Goal: Task Accomplishment & Management: Manage account settings

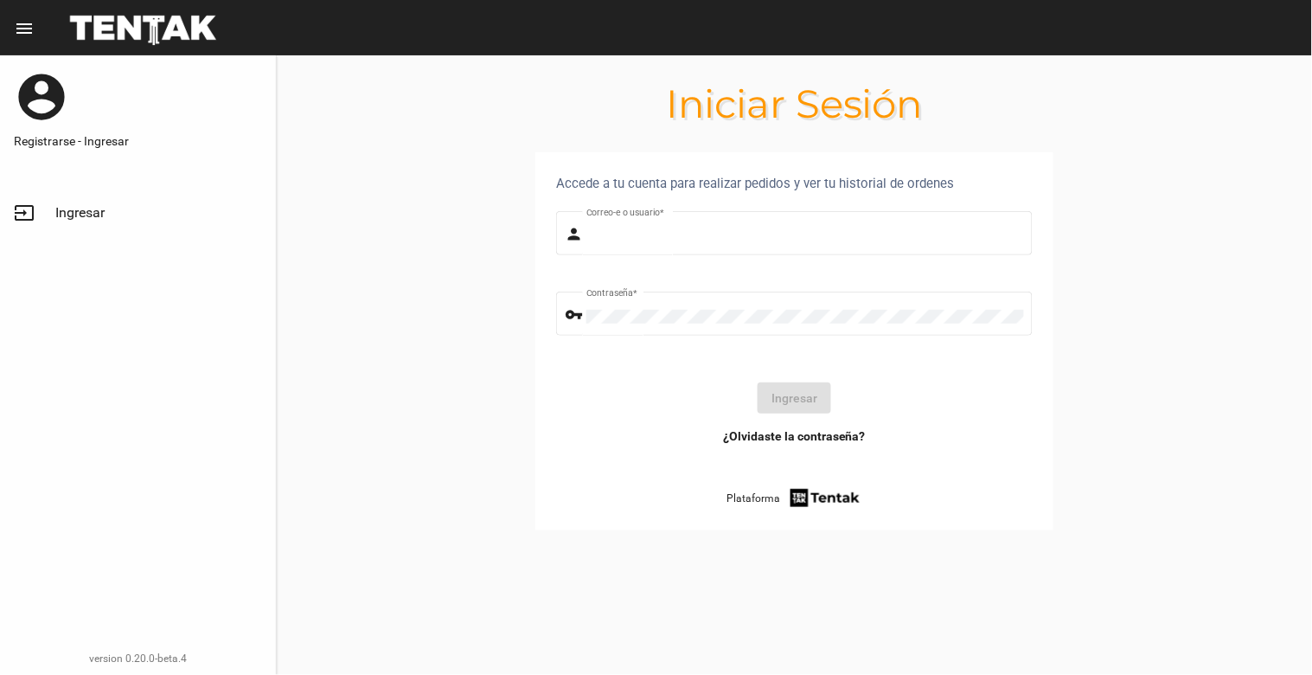
type input "[EMAIL_ADDRESS][DOMAIN_NAME]"
click at [73, 206] on span "Ingresar" at bounding box center [79, 212] width 49 height 17
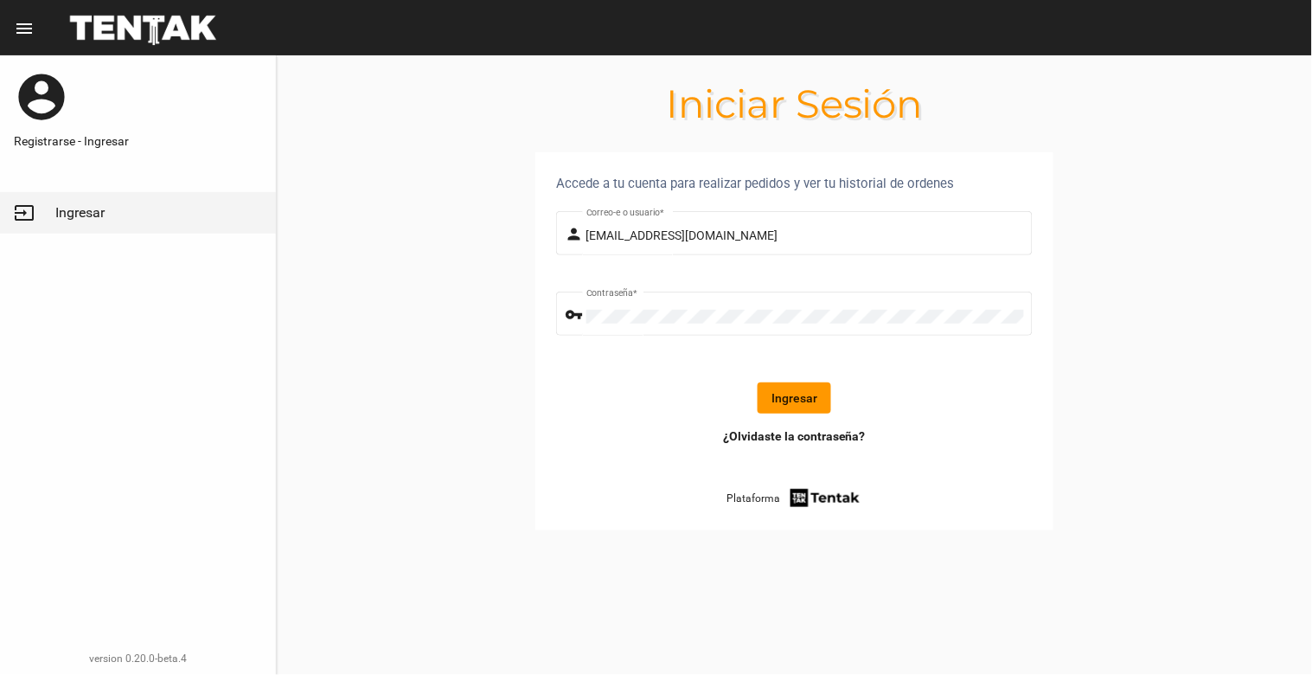
click at [784, 400] on button "Ingresar" at bounding box center [795, 397] width 74 height 31
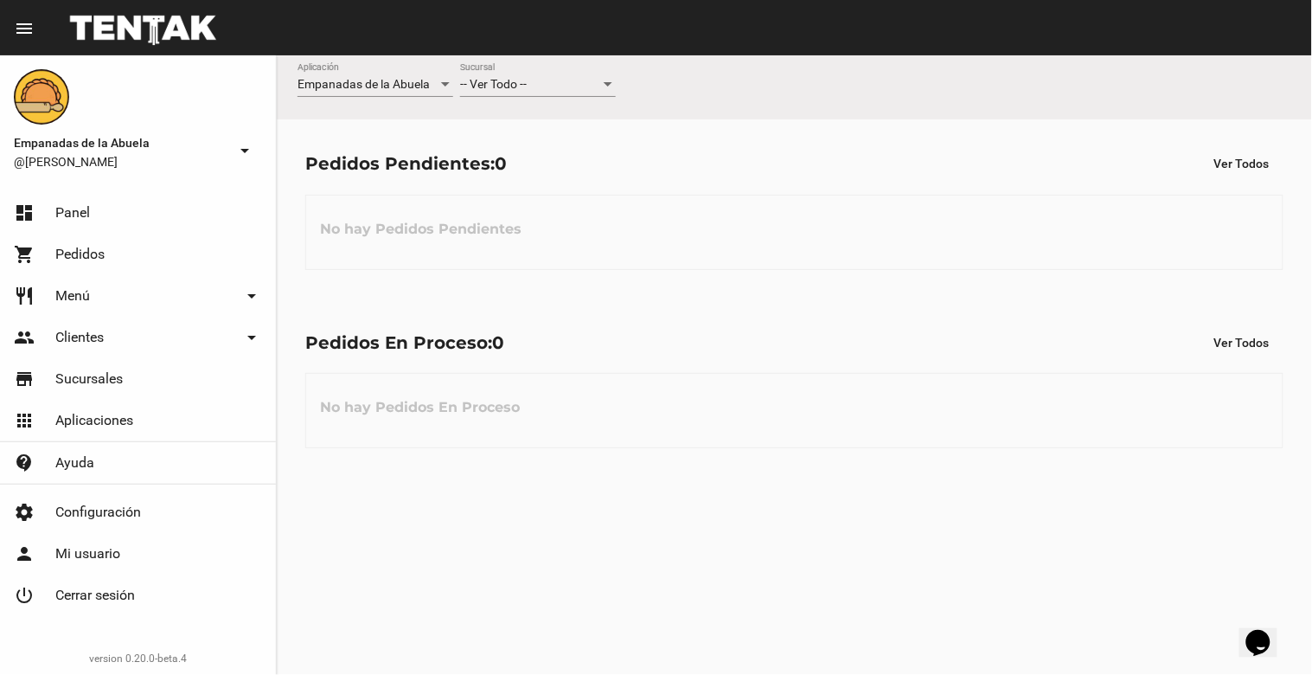
click at [575, 93] on div "-- Ver Todo -- Sucursal" at bounding box center [538, 80] width 156 height 34
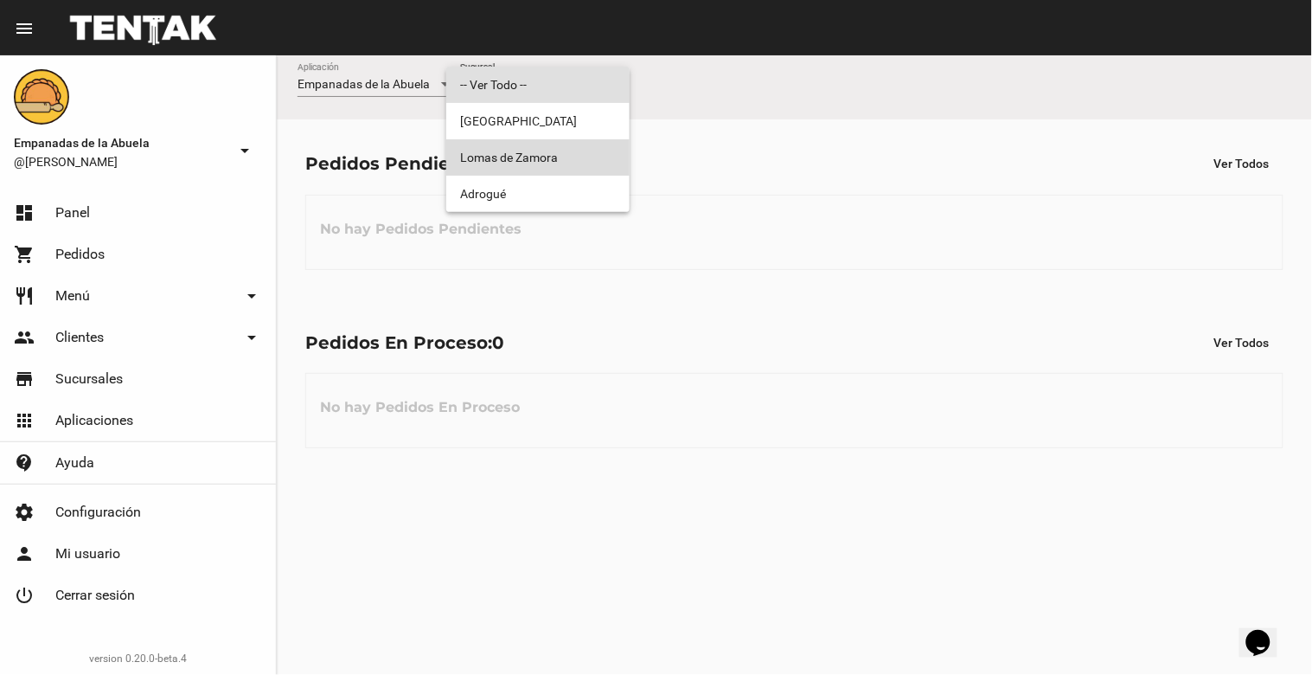
click at [568, 147] on span "Lomas de Zamora" at bounding box center [538, 157] width 156 height 36
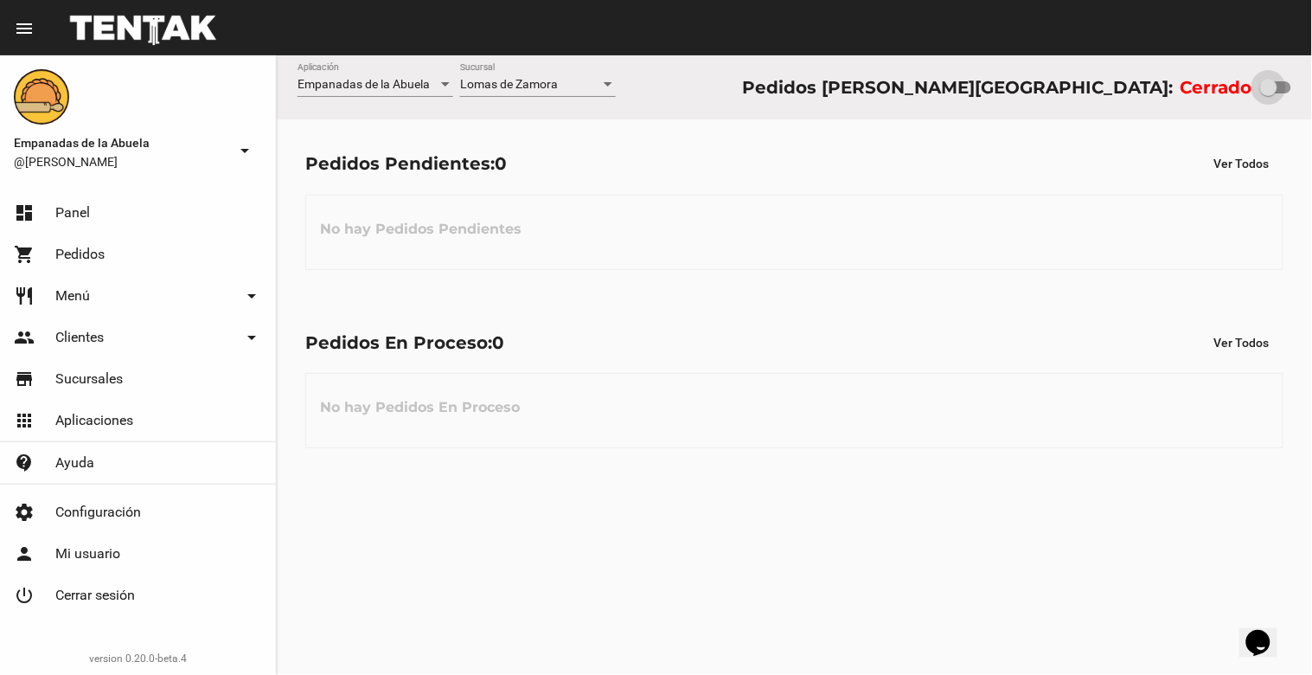
click at [1260, 92] on div at bounding box center [1268, 87] width 17 height 17
click at [1268, 93] on input "checkbox" at bounding box center [1268, 93] width 1 height 1
checkbox input "true"
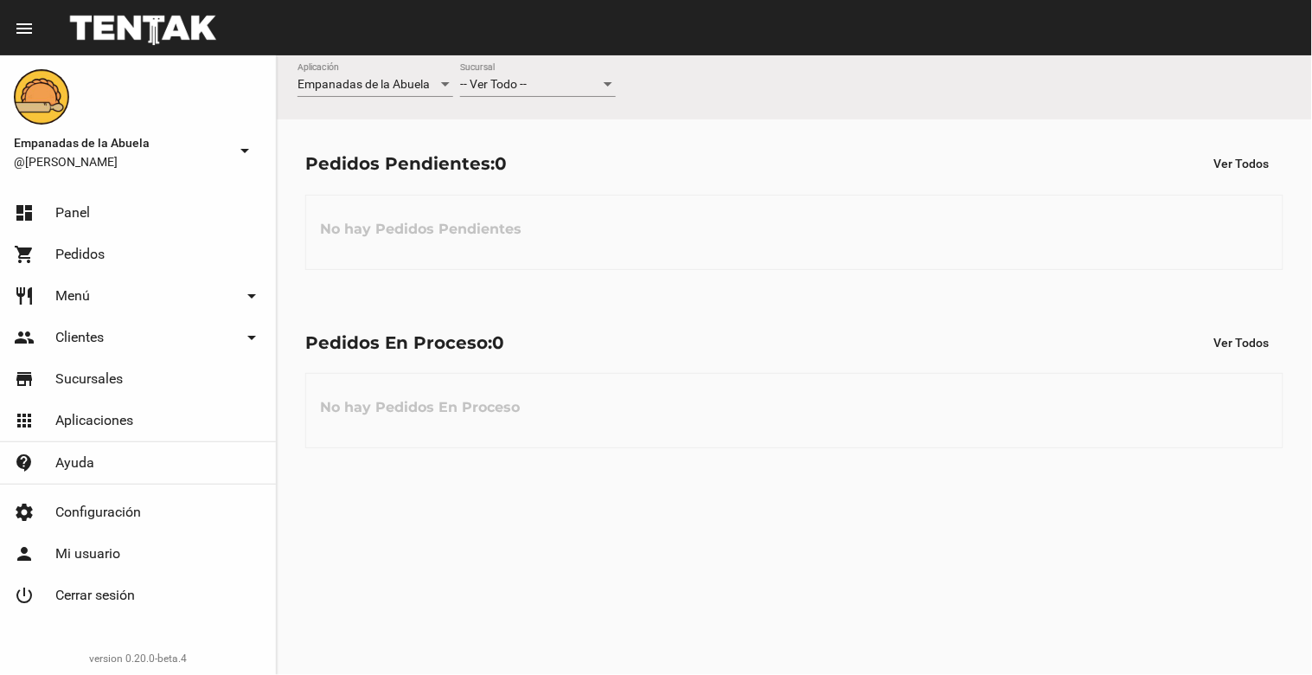
click at [563, 83] on div "-- Ver Todo --" at bounding box center [530, 85] width 140 height 14
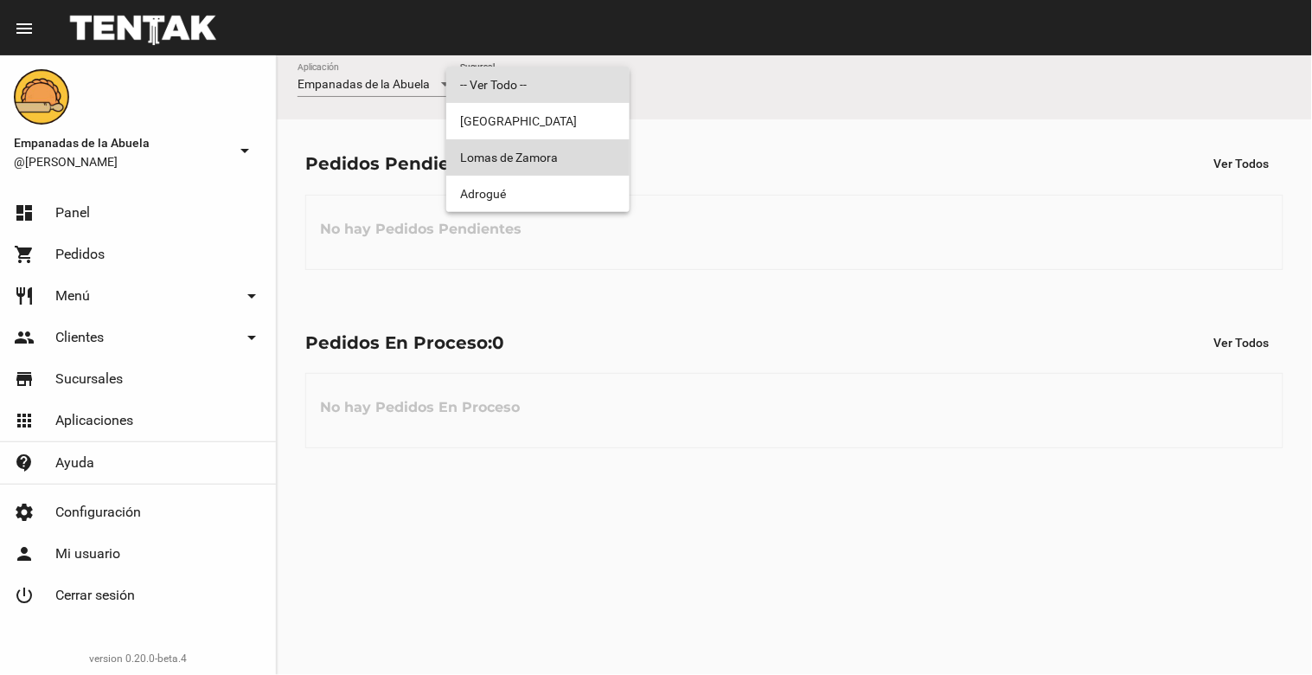
click at [563, 152] on span "Lomas de Zamora" at bounding box center [538, 157] width 156 height 36
